Goal: Transaction & Acquisition: Download file/media

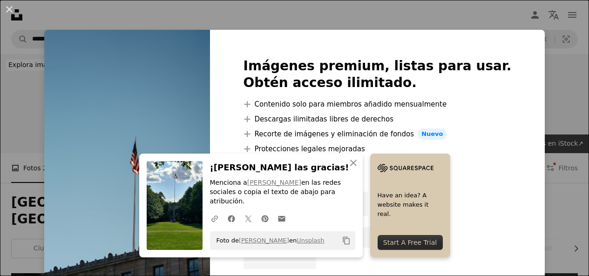
scroll to position [2561, 0]
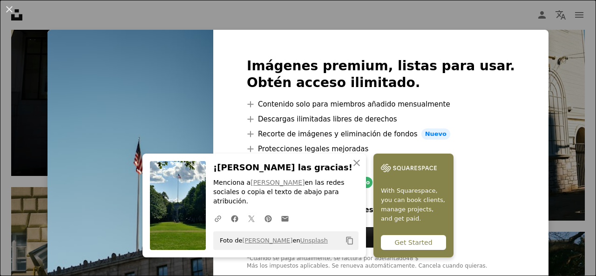
click at [395, 6] on div "An X shape An X shape Cerrar ¡[PERSON_NAME] las gracias! Menciona a [PERSON_NAM…" at bounding box center [298, 138] width 596 height 276
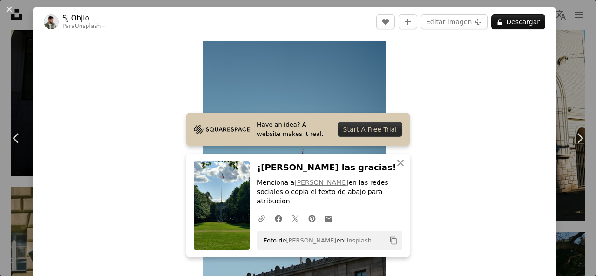
click at [20, 86] on div "An X shape Chevron left Chevron right Have an idea? A website makes it real. St…" at bounding box center [298, 138] width 596 height 276
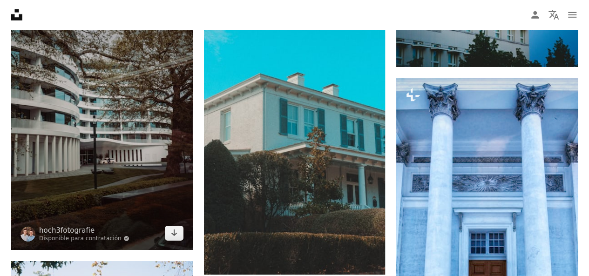
scroll to position [3260, 0]
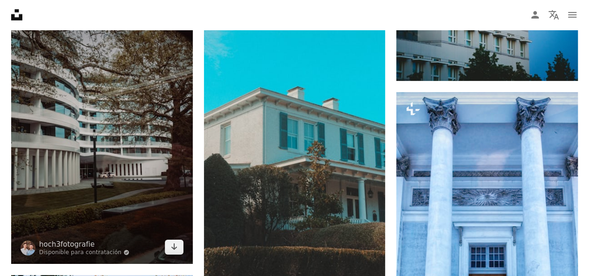
click at [46, 136] on img at bounding box center [102, 128] width 182 height 272
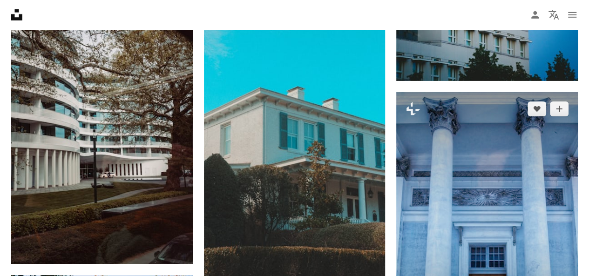
click at [510, 146] on img at bounding box center [487, 228] width 182 height 272
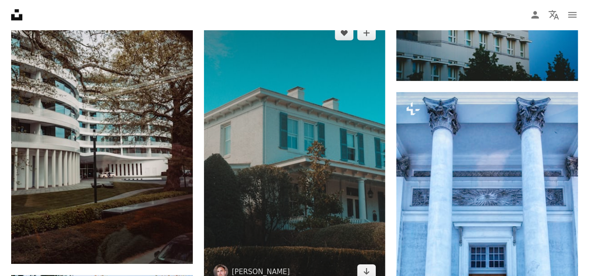
click at [240, 113] on img at bounding box center [295, 152] width 182 height 272
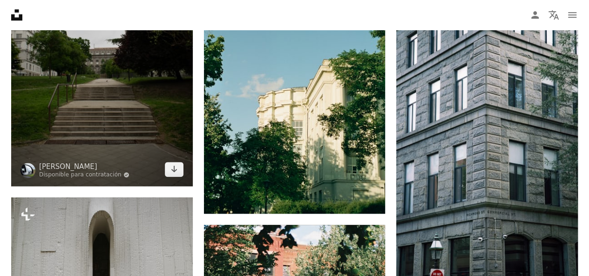
scroll to position [3912, 0]
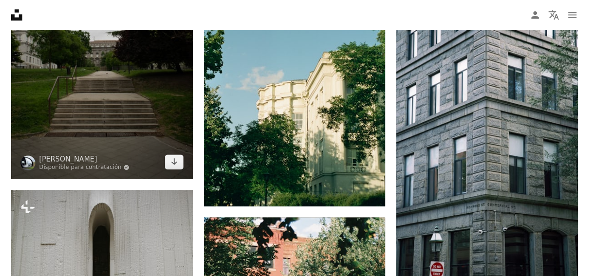
click at [128, 95] on img at bounding box center [102, 42] width 182 height 272
click at [176, 155] on link "Arrow pointing down" at bounding box center [174, 162] width 19 height 15
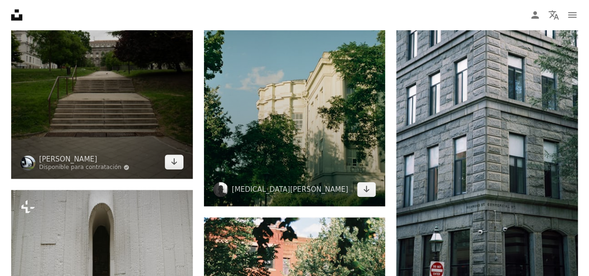
scroll to position [3958, 0]
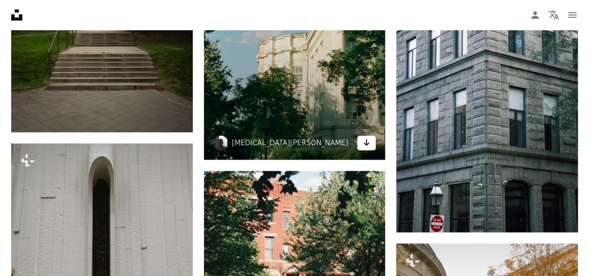
click at [371, 136] on link "Arrow pointing down" at bounding box center [366, 143] width 19 height 15
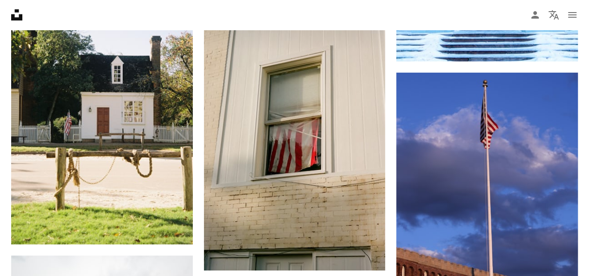
scroll to position [3539, 0]
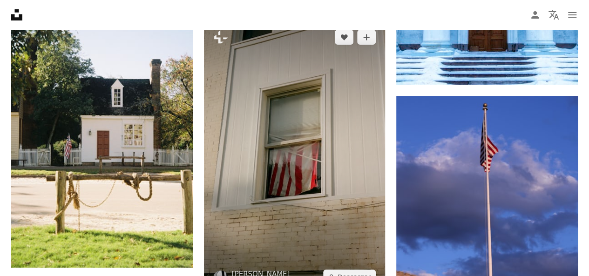
click at [318, 160] on img at bounding box center [295, 156] width 182 height 273
click at [318, 158] on img at bounding box center [295, 156] width 182 height 273
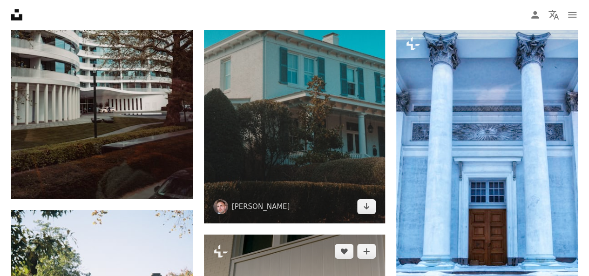
scroll to position [3260, 0]
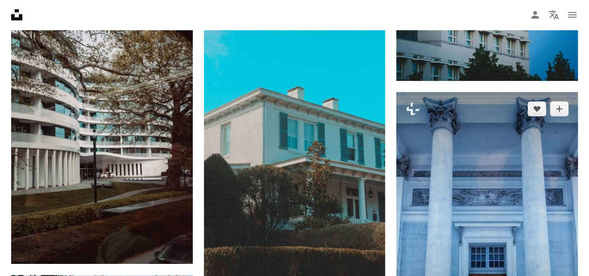
click at [454, 169] on img at bounding box center [487, 228] width 182 height 272
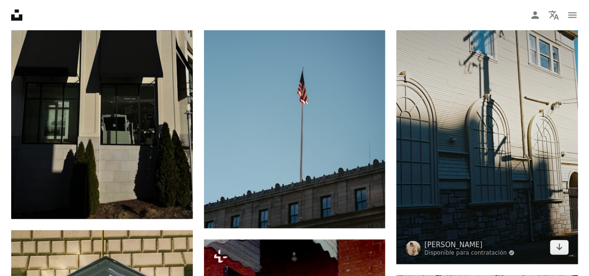
scroll to position [2468, 0]
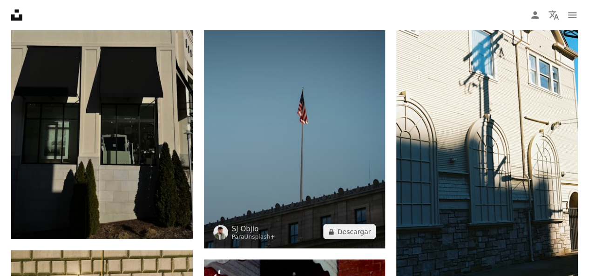
click at [366, 186] on img at bounding box center [295, 114] width 182 height 270
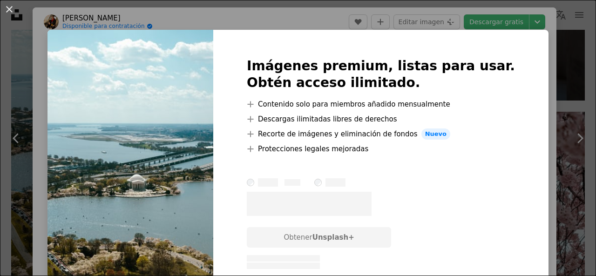
scroll to position [35, 0]
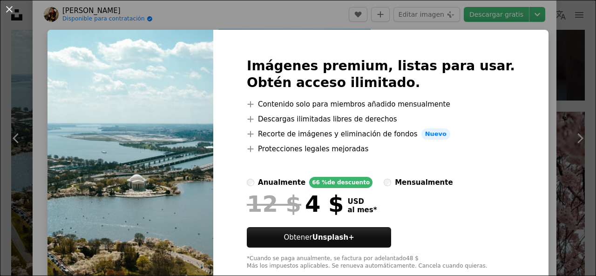
click at [435, 25] on div "An X shape Imágenes premium, listas para usar. Obtén acceso ilimitado. A plus s…" at bounding box center [298, 138] width 596 height 276
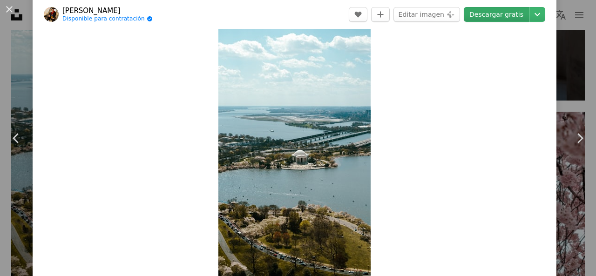
click at [484, 10] on link "Descargar gratis" at bounding box center [496, 14] width 65 height 15
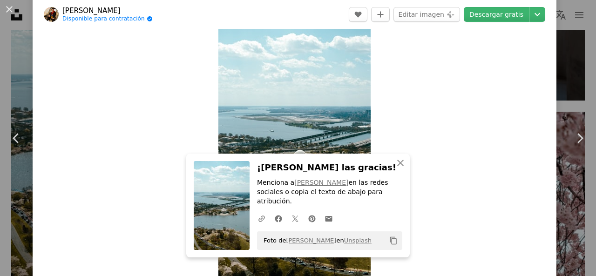
click at [389, 74] on div "Zoom in" at bounding box center [295, 141] width 524 height 280
click at [395, 169] on icon "An X shape" at bounding box center [400, 162] width 11 height 11
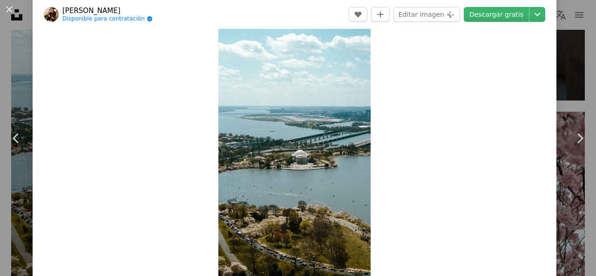
click at [481, 24] on header "Harrison Mitchell Disponible para contratación A checkmark inside of a circle A…" at bounding box center [295, 14] width 524 height 29
drag, startPoint x: 495, startPoint y: 63, endPoint x: 509, endPoint y: 19, distance: 45.8
click at [497, 61] on div "Zoom in" at bounding box center [295, 141] width 524 height 280
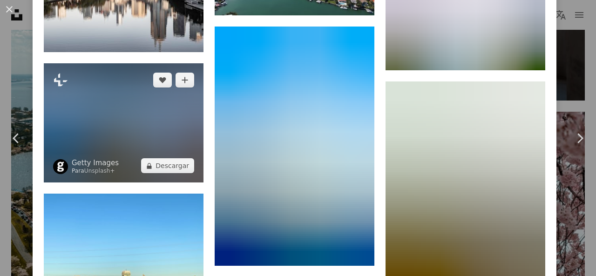
scroll to position [2597, 0]
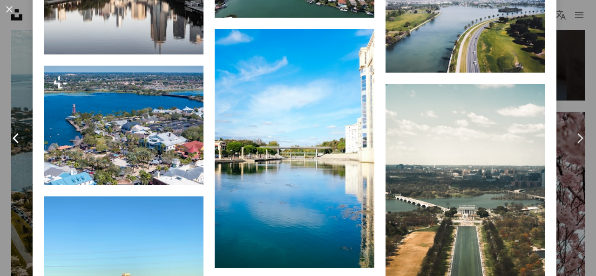
click at [22, 94] on link "Chevron left" at bounding box center [16, 138] width 33 height 89
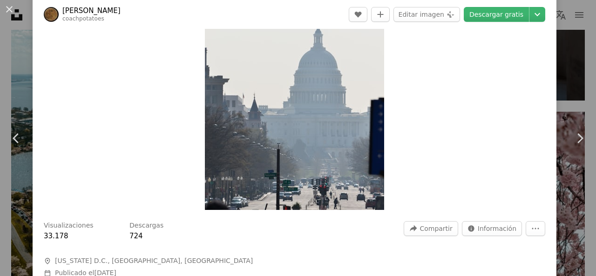
scroll to position [93, 0]
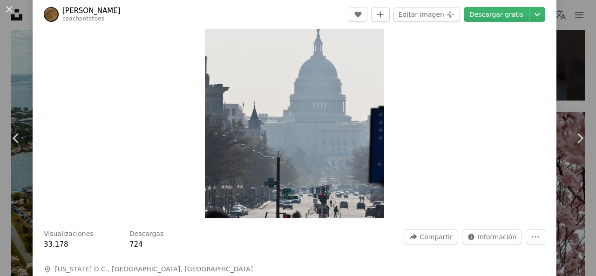
click at [265, 102] on img "Ampliar en esta imagen" at bounding box center [294, 83] width 179 height 271
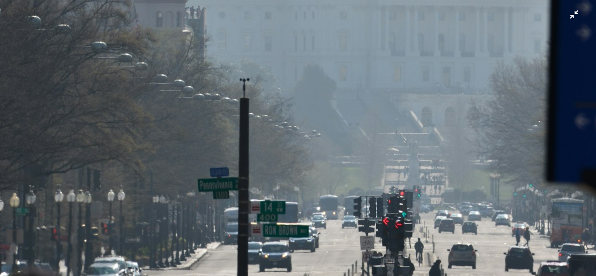
scroll to position [602, 0]
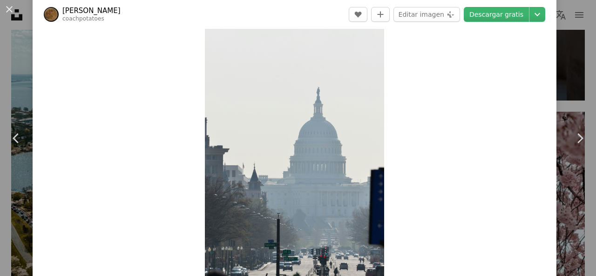
scroll to position [93, 0]
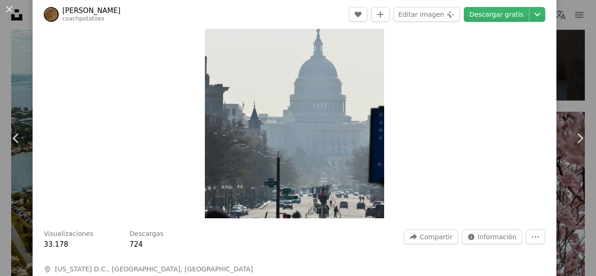
click at [279, 150] on img "Ampliar en esta imagen" at bounding box center [294, 83] width 179 height 271
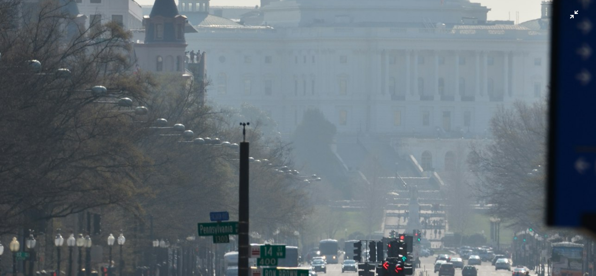
scroll to position [602, 0]
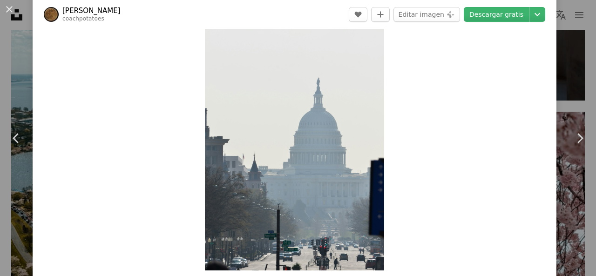
scroll to position [181, 0]
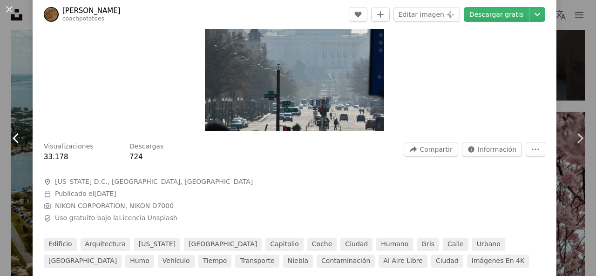
click at [20, 121] on link "Chevron left" at bounding box center [16, 138] width 33 height 89
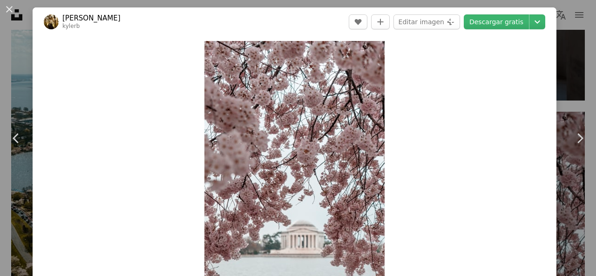
click at [552, 108] on div "An X shape Chevron left Chevron right Kyler Boone kylerb A heart A plus sign Ed…" at bounding box center [298, 138] width 596 height 276
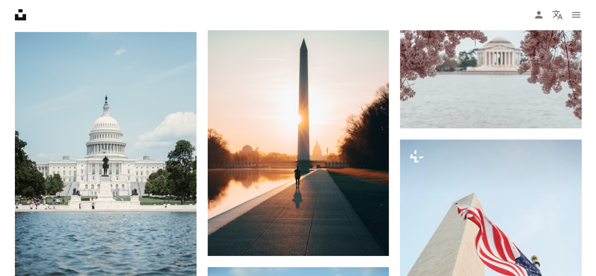
scroll to position [1397, 0]
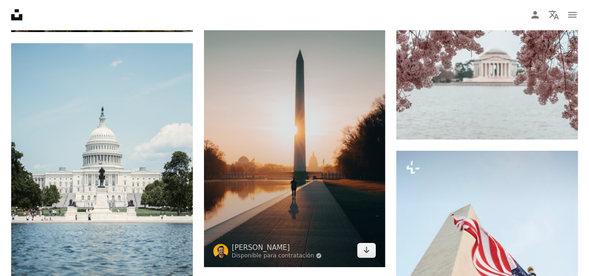
click at [332, 159] on img at bounding box center [295, 131] width 182 height 272
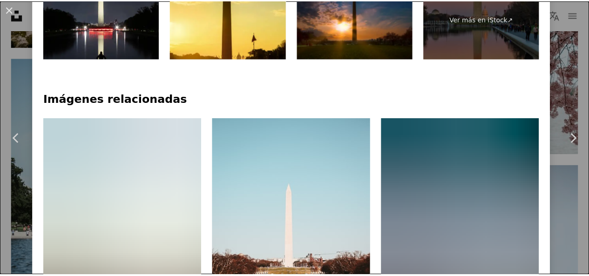
scroll to position [652, 0]
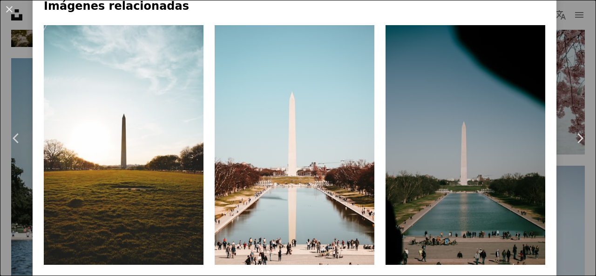
click at [14, 93] on div "An X shape Chevron left Chevron right Eric Dekker Disponible para contratación …" at bounding box center [298, 138] width 596 height 276
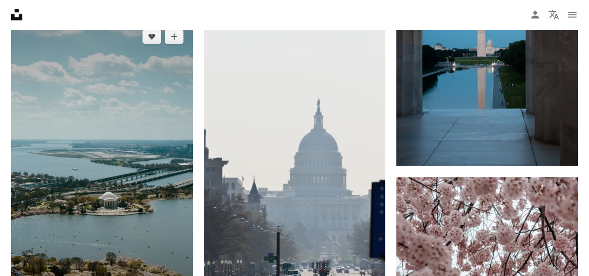
scroll to position [1071, 0]
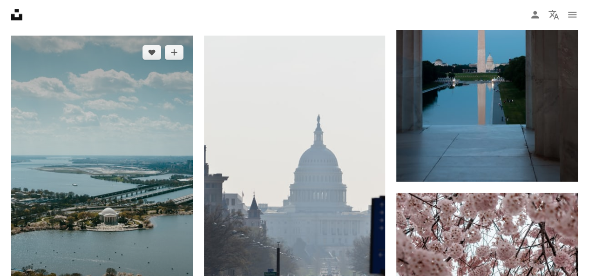
click at [66, 104] on img at bounding box center [102, 197] width 182 height 323
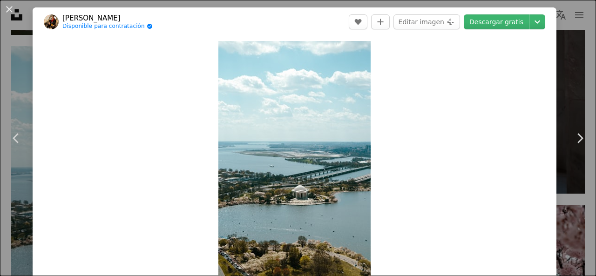
click at [21, 68] on div "An X shape Chevron left Chevron right Harrison Mitchell Disponible para contrat…" at bounding box center [298, 138] width 596 height 276
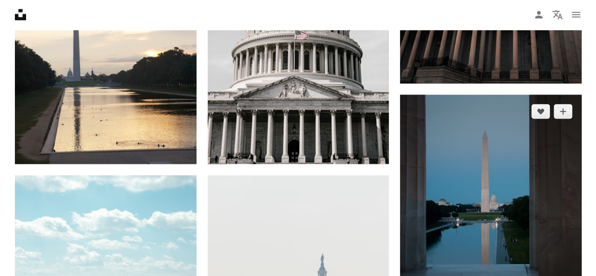
scroll to position [838, 0]
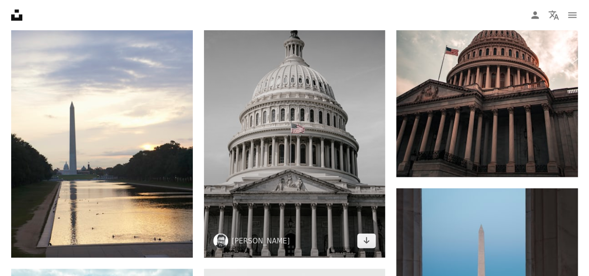
click at [297, 183] on img at bounding box center [295, 121] width 182 height 272
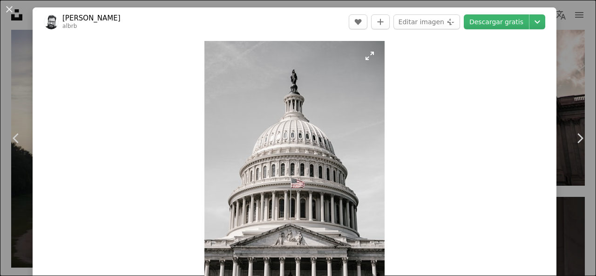
click at [366, 56] on img "Ampliar en esta imagen" at bounding box center [294, 176] width 180 height 271
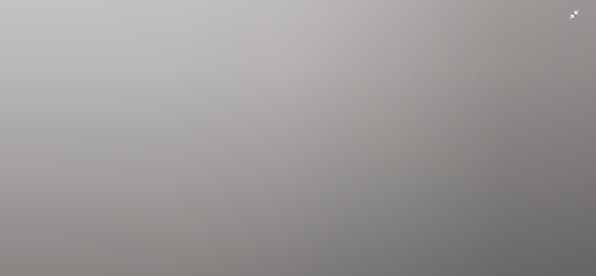
scroll to position [597, 0]
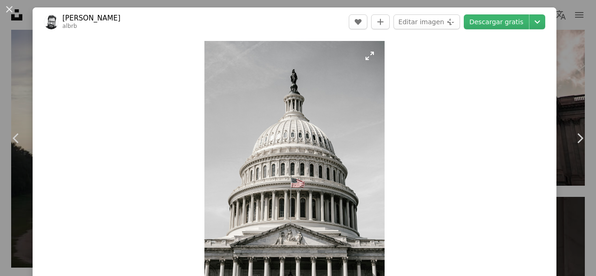
scroll to position [35, 0]
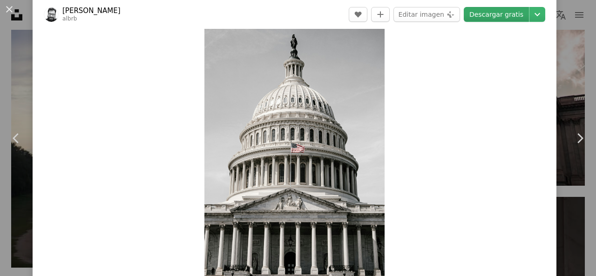
click at [480, 12] on link "Descargar gratis" at bounding box center [496, 14] width 65 height 15
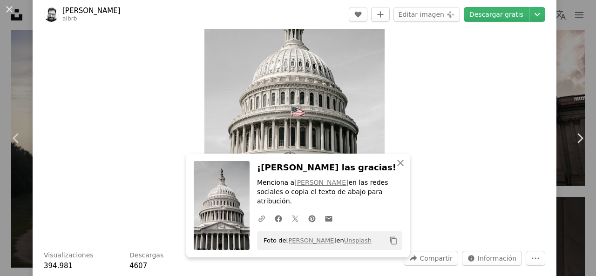
scroll to position [128, 0]
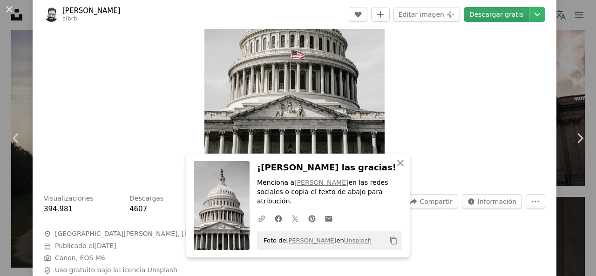
click at [476, 16] on link "Descargar gratis" at bounding box center [496, 14] width 65 height 15
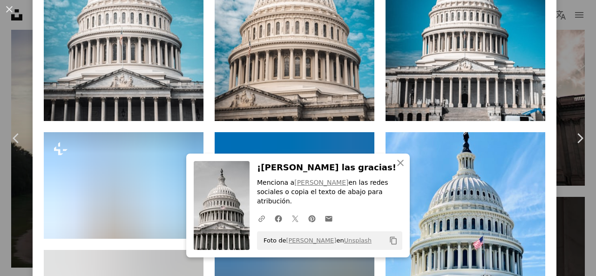
scroll to position [733, 0]
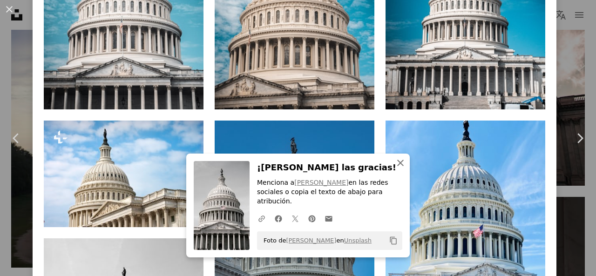
click at [398, 166] on icon "button" at bounding box center [400, 163] width 7 height 7
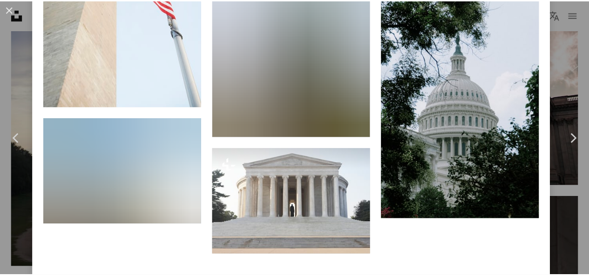
scroll to position [6461, 0]
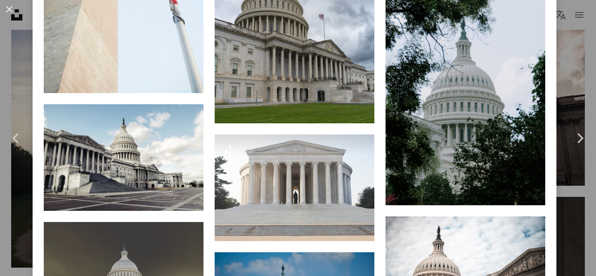
click at [569, 78] on div "An X shape Chevron left Chevron right Alejandro Barba albrb A heart A plus sign…" at bounding box center [298, 138] width 596 height 276
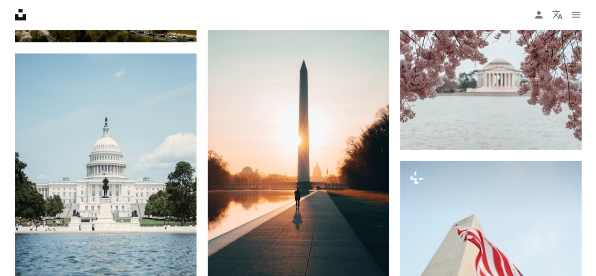
scroll to position [1397, 0]
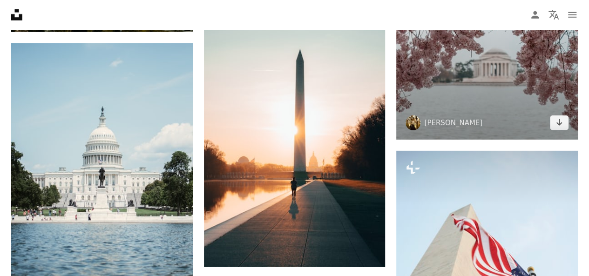
click at [533, 78] on img at bounding box center [487, 3] width 182 height 272
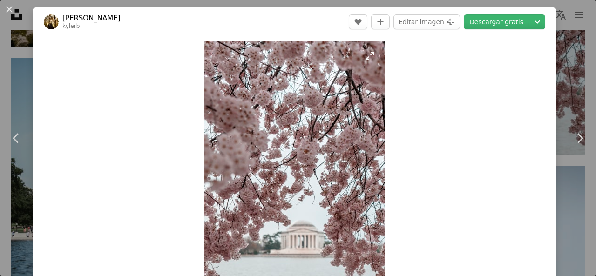
scroll to position [140, 0]
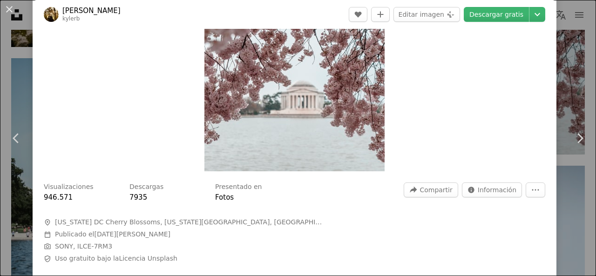
click at [1, 49] on div "An X shape Chevron left Chevron right Kyler Boone kylerb A heart A plus sign Ed…" at bounding box center [298, 138] width 596 height 276
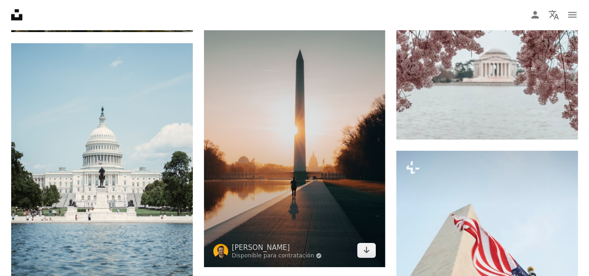
click at [224, 81] on img at bounding box center [295, 131] width 182 height 272
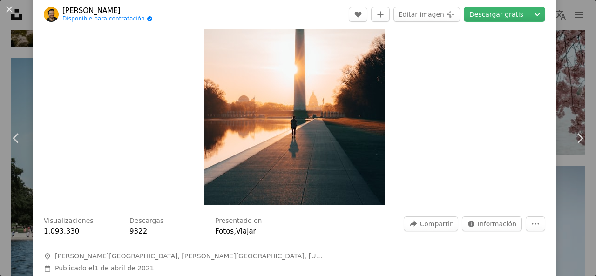
scroll to position [93, 0]
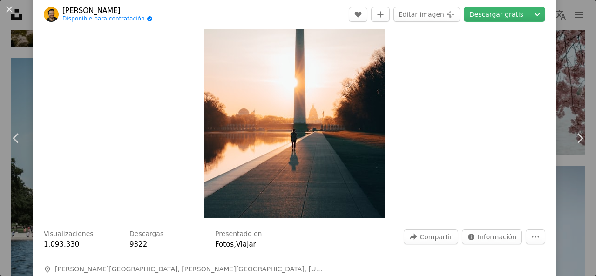
click at [267, 80] on img "Ampliar en esta imagen" at bounding box center [294, 83] width 180 height 271
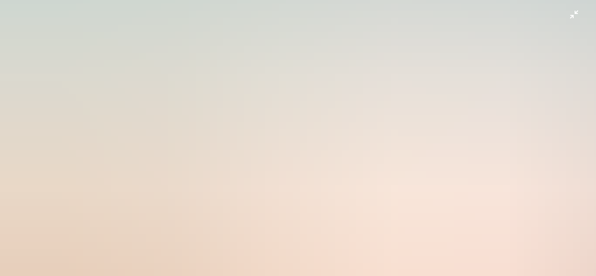
scroll to position [392, 0]
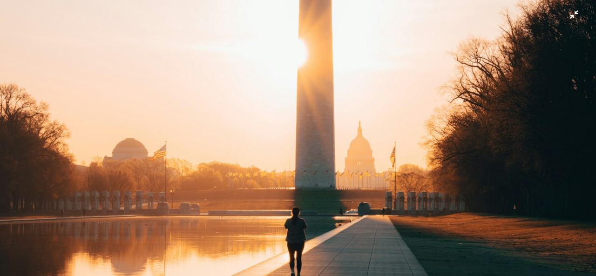
click at [295, 91] on img "Reducir el zoom en esta imagen" at bounding box center [298, 55] width 597 height 896
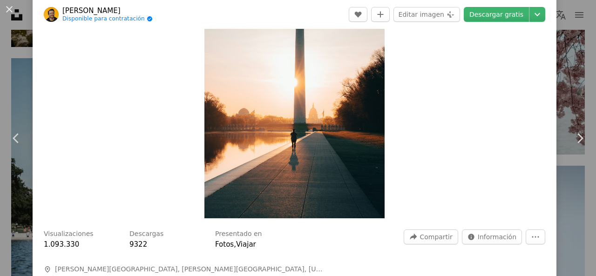
scroll to position [41, 0]
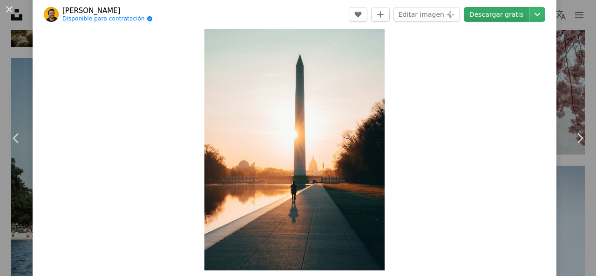
click at [483, 8] on link "Descargar gratis" at bounding box center [496, 14] width 65 height 15
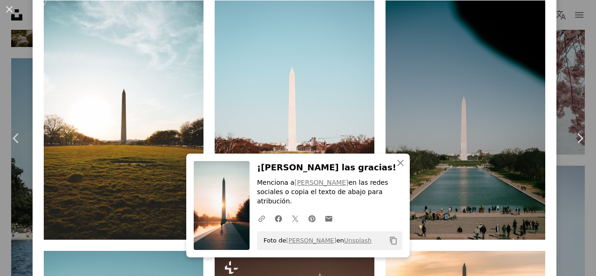
scroll to position [646, 0]
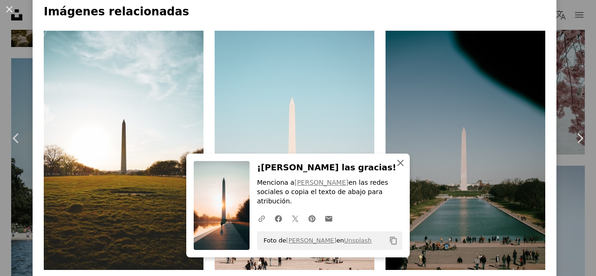
click at [398, 169] on icon "An X shape" at bounding box center [400, 162] width 11 height 11
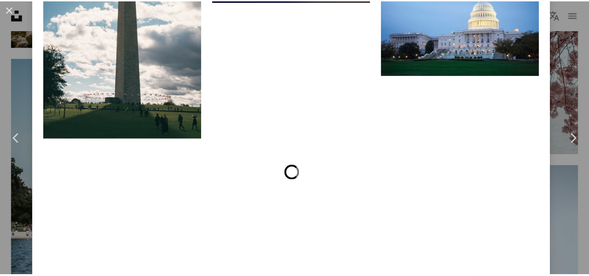
scroll to position [3441, 0]
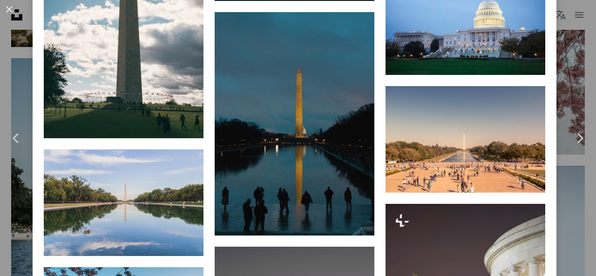
click at [554, 134] on div "An X shape Chevron left Chevron right Eric Dekker Disponible para contratación …" at bounding box center [298, 138] width 596 height 276
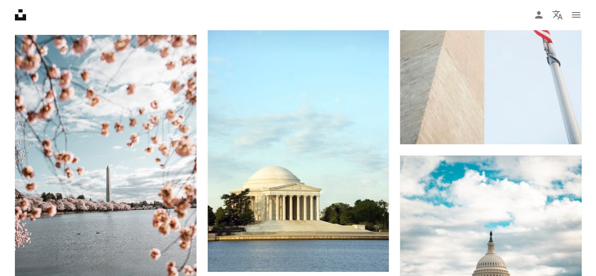
scroll to position [1630, 0]
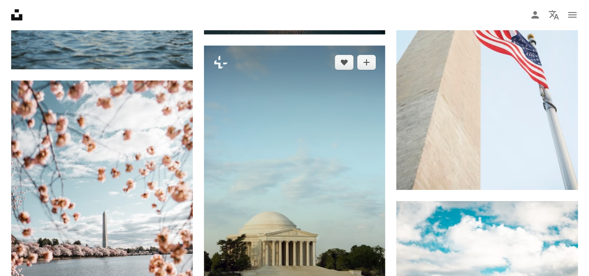
click at [319, 167] on img at bounding box center [295, 182] width 182 height 272
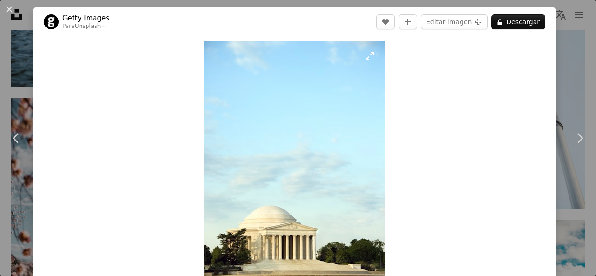
click at [333, 170] on img "Ampliar en esta imagen" at bounding box center [294, 176] width 180 height 270
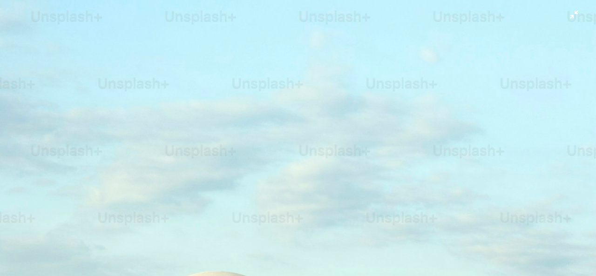
scroll to position [270, 0]
click at [540, 71] on img "Reducir el zoom en esta imagen" at bounding box center [298, 176] width 597 height 895
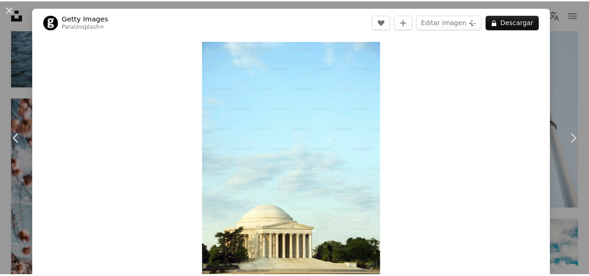
scroll to position [34, 0]
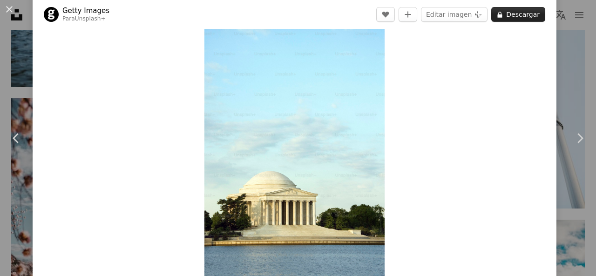
click at [498, 14] on icon at bounding box center [500, 15] width 5 height 6
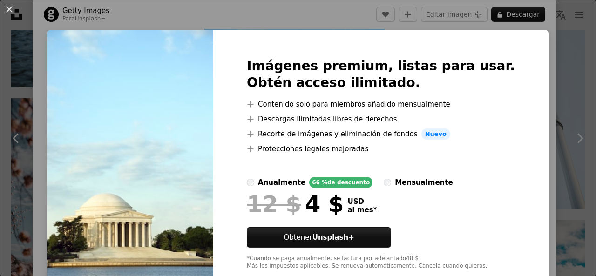
click at [516, 62] on div "Imágenes premium, listas para usar. Obtén acceso ilimitado. A plus sign Conteni…" at bounding box center [380, 164] width 335 height 268
click at [547, 76] on div "An X shape Imágenes premium, listas para usar. Obtén acceso ilimitado. A plus s…" at bounding box center [298, 138] width 596 height 276
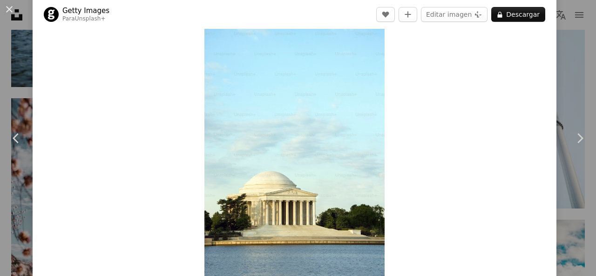
click at [561, 80] on div "An X shape Chevron left Chevron right Getty Images Para Unsplash+ A heart A plu…" at bounding box center [298, 138] width 596 height 276
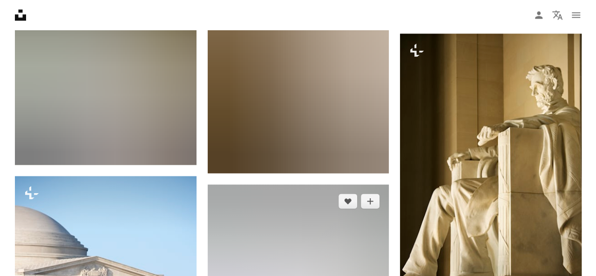
scroll to position [2608, 0]
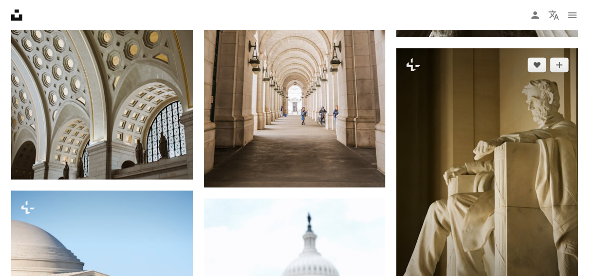
click at [441, 184] on img at bounding box center [487, 184] width 182 height 272
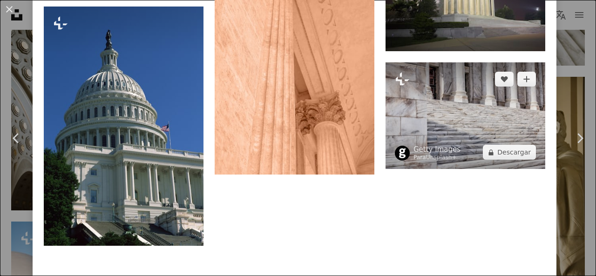
scroll to position [2977, 0]
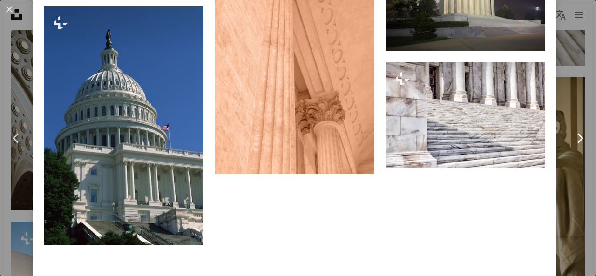
click at [572, 132] on icon "Chevron right" at bounding box center [579, 138] width 15 height 15
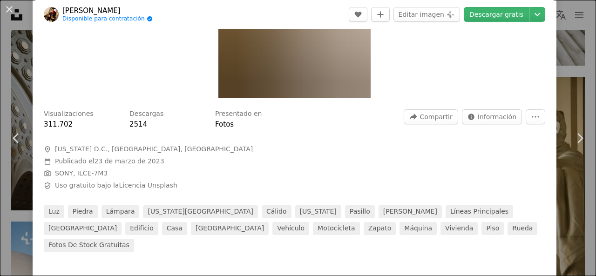
scroll to position [279, 0]
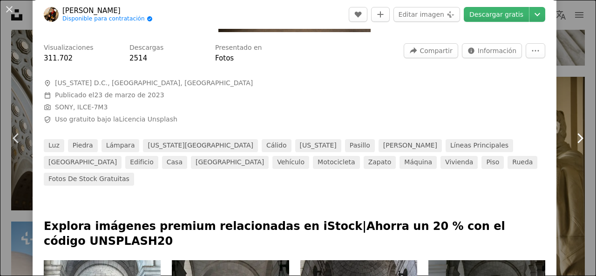
click at [565, 149] on link "Chevron right" at bounding box center [579, 138] width 33 height 89
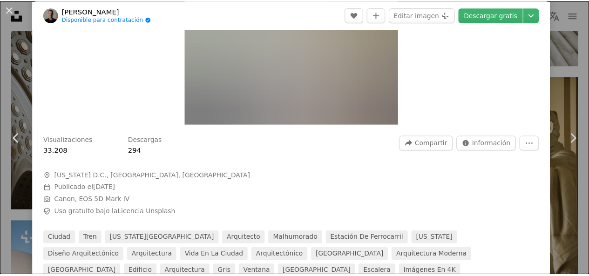
scroll to position [326, 0]
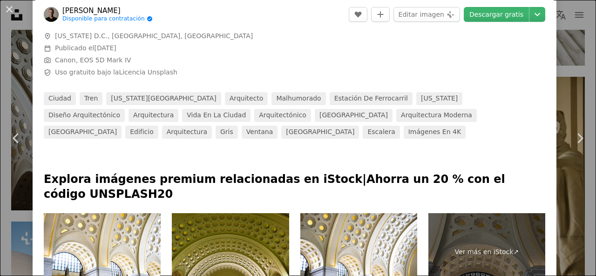
click at [12, 14] on button "An X shape" at bounding box center [9, 9] width 11 height 11
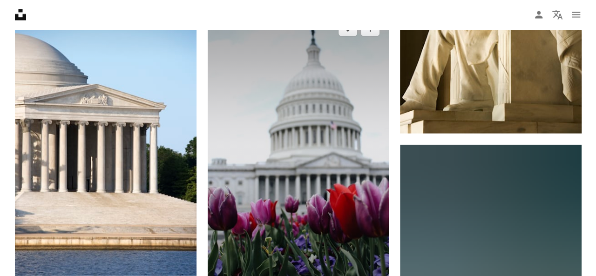
scroll to position [2887, 0]
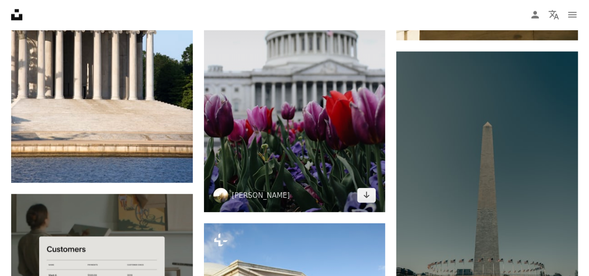
click at [276, 127] on img at bounding box center [295, 65] width 182 height 293
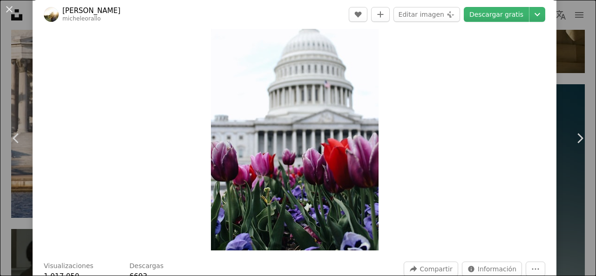
scroll to position [140, 0]
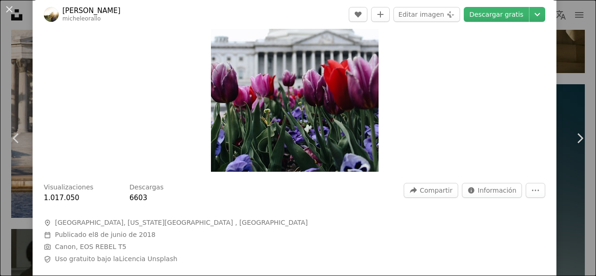
click at [35, 110] on div "Zoom in" at bounding box center [295, 37] width 524 height 280
click at [26, 111] on link "Chevron left" at bounding box center [16, 138] width 33 height 89
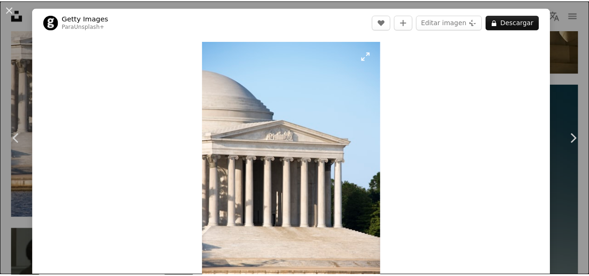
scroll to position [186, 0]
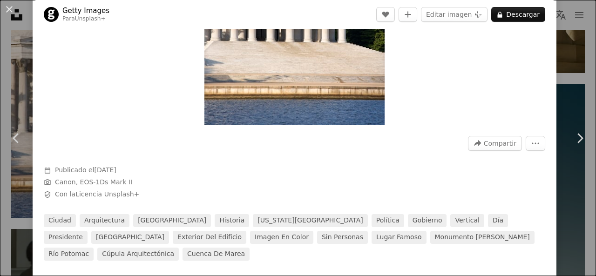
click at [554, 94] on div "An X shape Chevron left Chevron right Getty Images Para Unsplash+ A heart A plu…" at bounding box center [298, 138] width 596 height 276
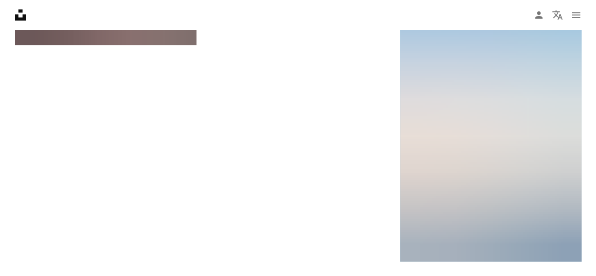
scroll to position [4052, 0]
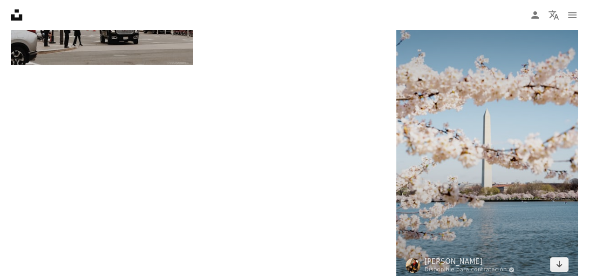
click at [536, 151] on img at bounding box center [487, 136] width 182 height 290
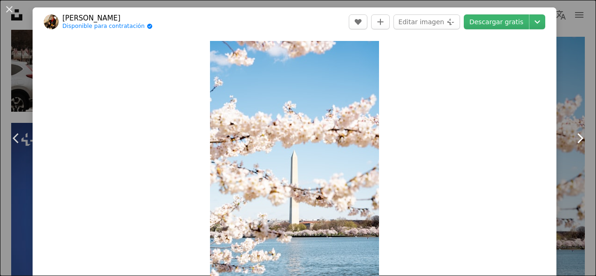
click at [563, 117] on link "Chevron right" at bounding box center [579, 138] width 33 height 89
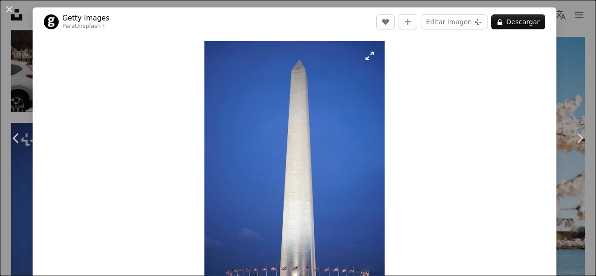
click at [291, 151] on img "Ampliar en esta imagen" at bounding box center [294, 176] width 180 height 271
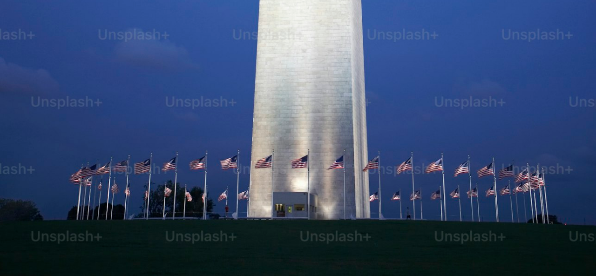
scroll to position [597, 0]
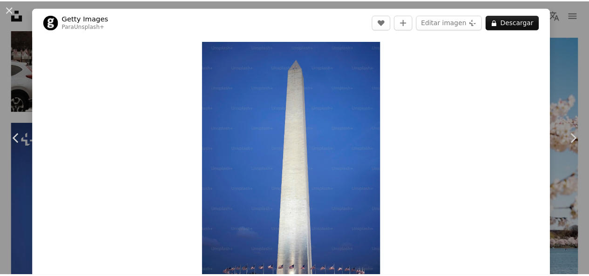
scroll to position [35, 0]
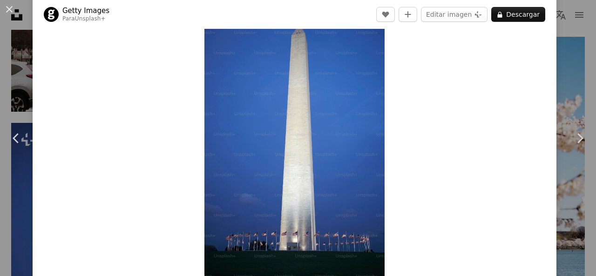
click at [547, 67] on div "Zoom in" at bounding box center [295, 141] width 524 height 280
click at [7, 5] on button "An X shape" at bounding box center [9, 9] width 11 height 11
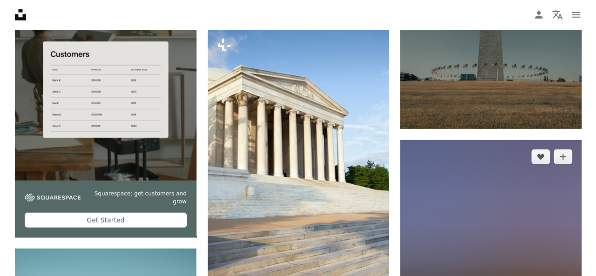
scroll to position [3120, 0]
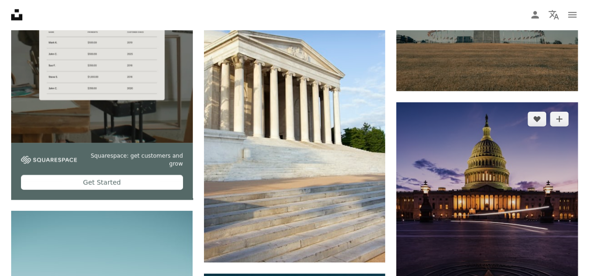
click at [458, 185] on img at bounding box center [487, 238] width 182 height 272
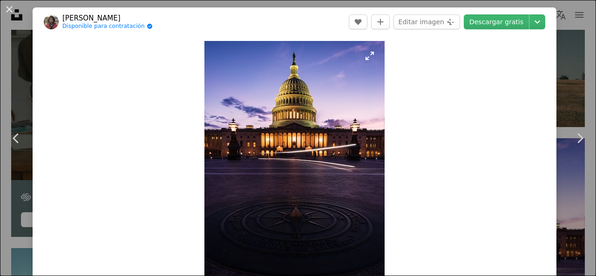
click at [368, 61] on img "Ampliar en esta imagen" at bounding box center [294, 176] width 180 height 270
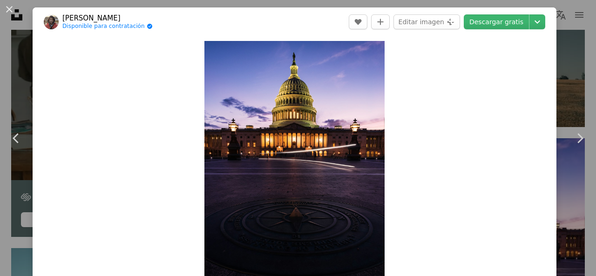
click at [301, 155] on img "Ampliar en esta imagen" at bounding box center [294, 176] width 180 height 270
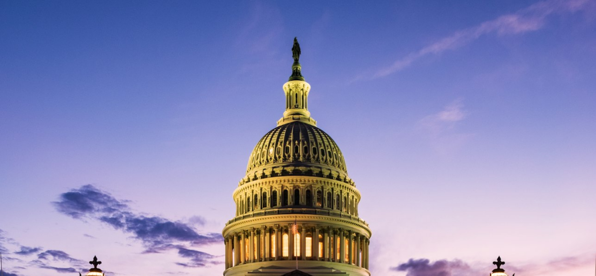
scroll to position [299, 0]
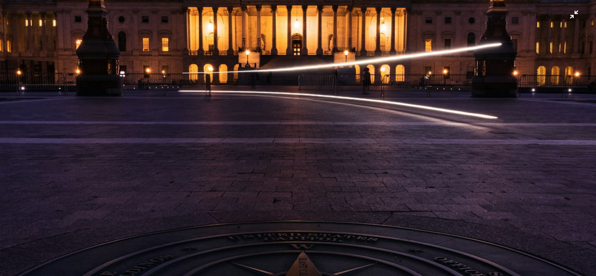
click at [475, 150] on img "Reducir el zoom en esta imagen" at bounding box center [298, 148] width 597 height 895
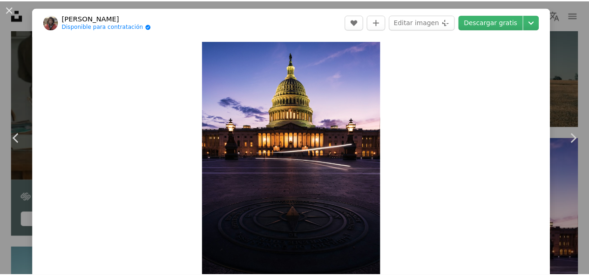
scroll to position [35, 0]
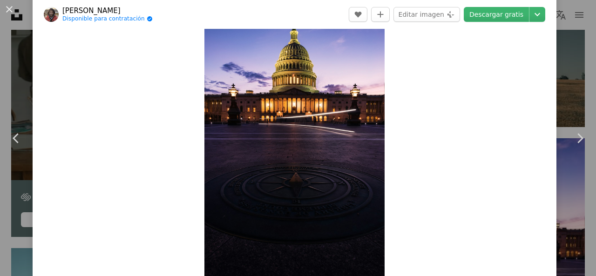
click at [568, 55] on div "An X shape Chevron left Chevron right Jeffrey Clayton Disponible para contratac…" at bounding box center [298, 138] width 596 height 276
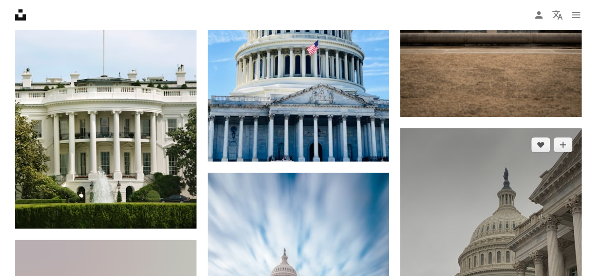
scroll to position [2096, 0]
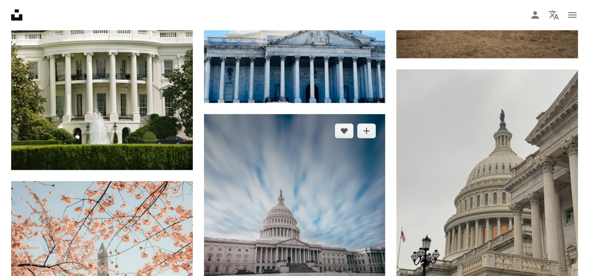
click at [349, 179] on img at bounding box center [295, 240] width 182 height 252
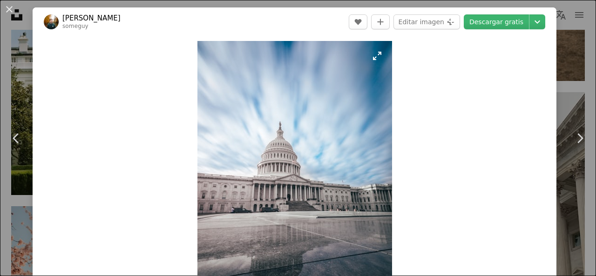
click at [371, 65] on img "Ampliar en esta imagen" at bounding box center [294, 176] width 195 height 271
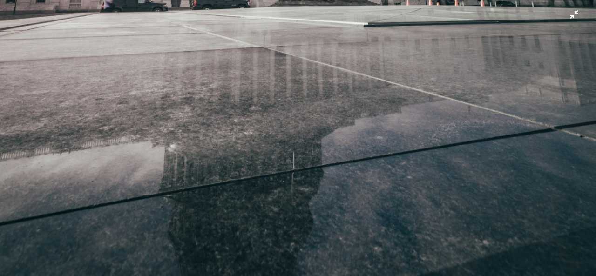
scroll to position [532, 0]
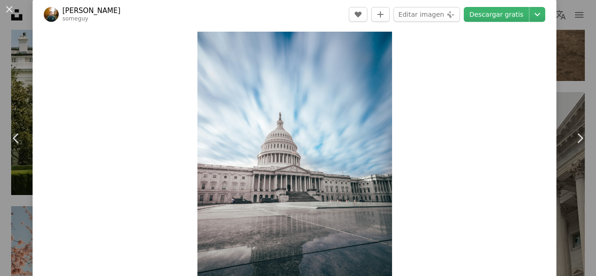
scroll to position [0, 0]
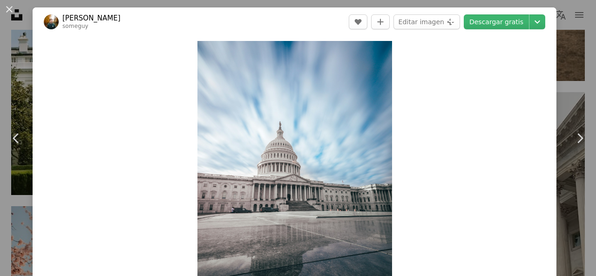
click at [349, 99] on img "Ampliar en esta imagen" at bounding box center [294, 176] width 195 height 271
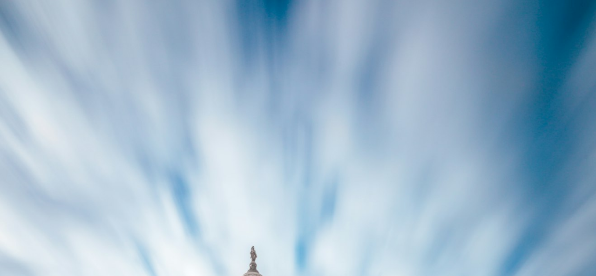
scroll to position [266, 0]
